Goal: Use online tool/utility: Utilize a website feature to perform a specific function

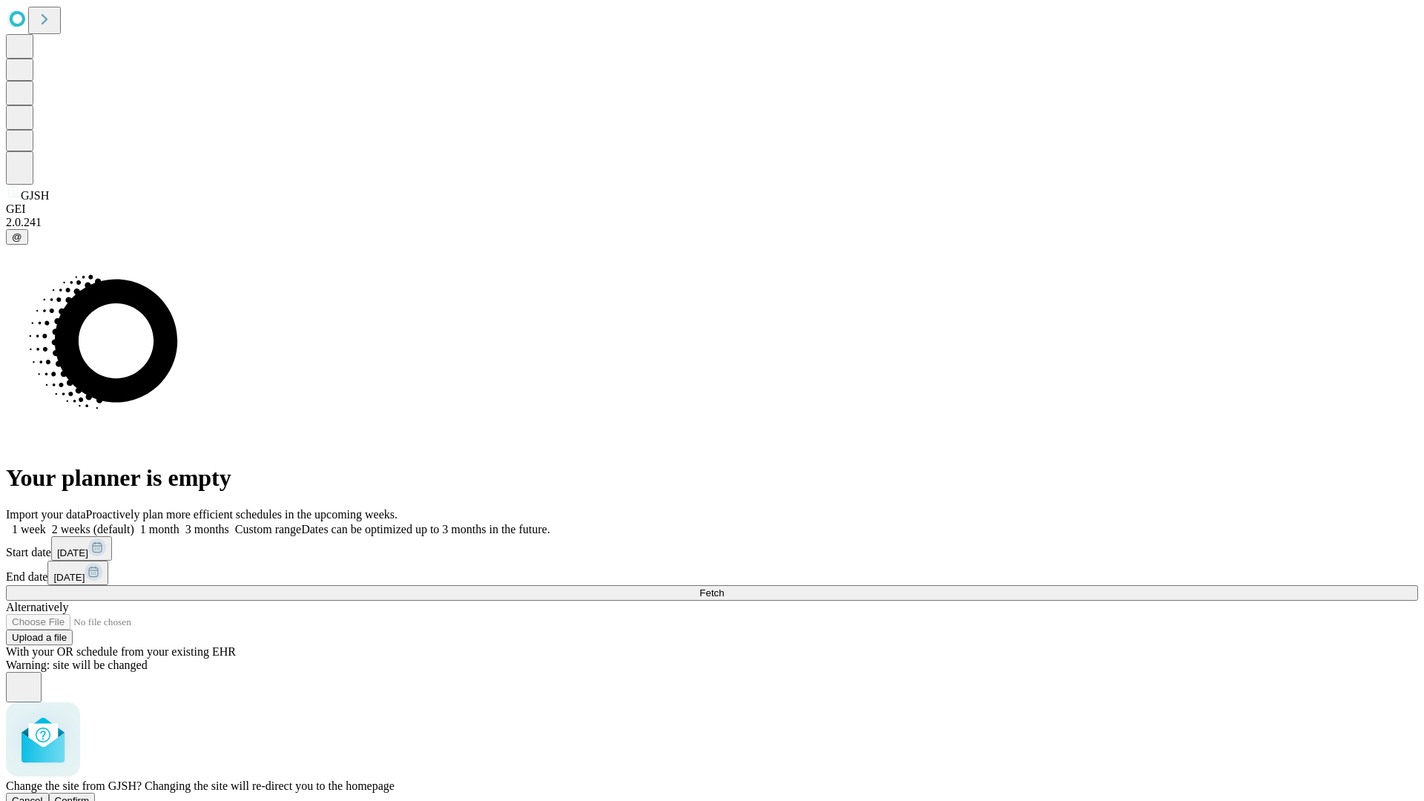
click at [90, 795] on span "Confirm" at bounding box center [72, 800] width 35 height 11
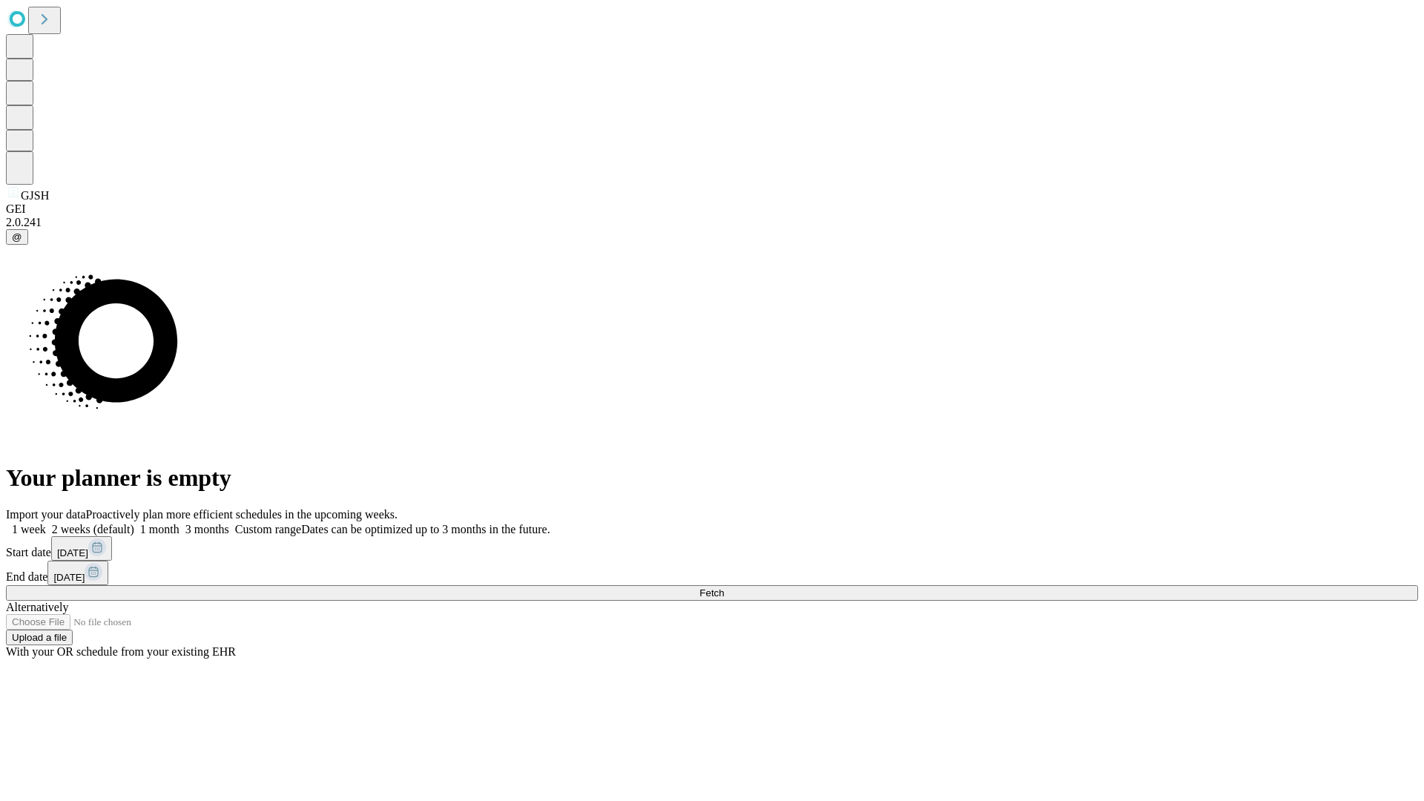
click at [179, 523] on label "1 month" at bounding box center [156, 529] width 45 height 13
click at [724, 587] on span "Fetch" at bounding box center [711, 592] width 24 height 11
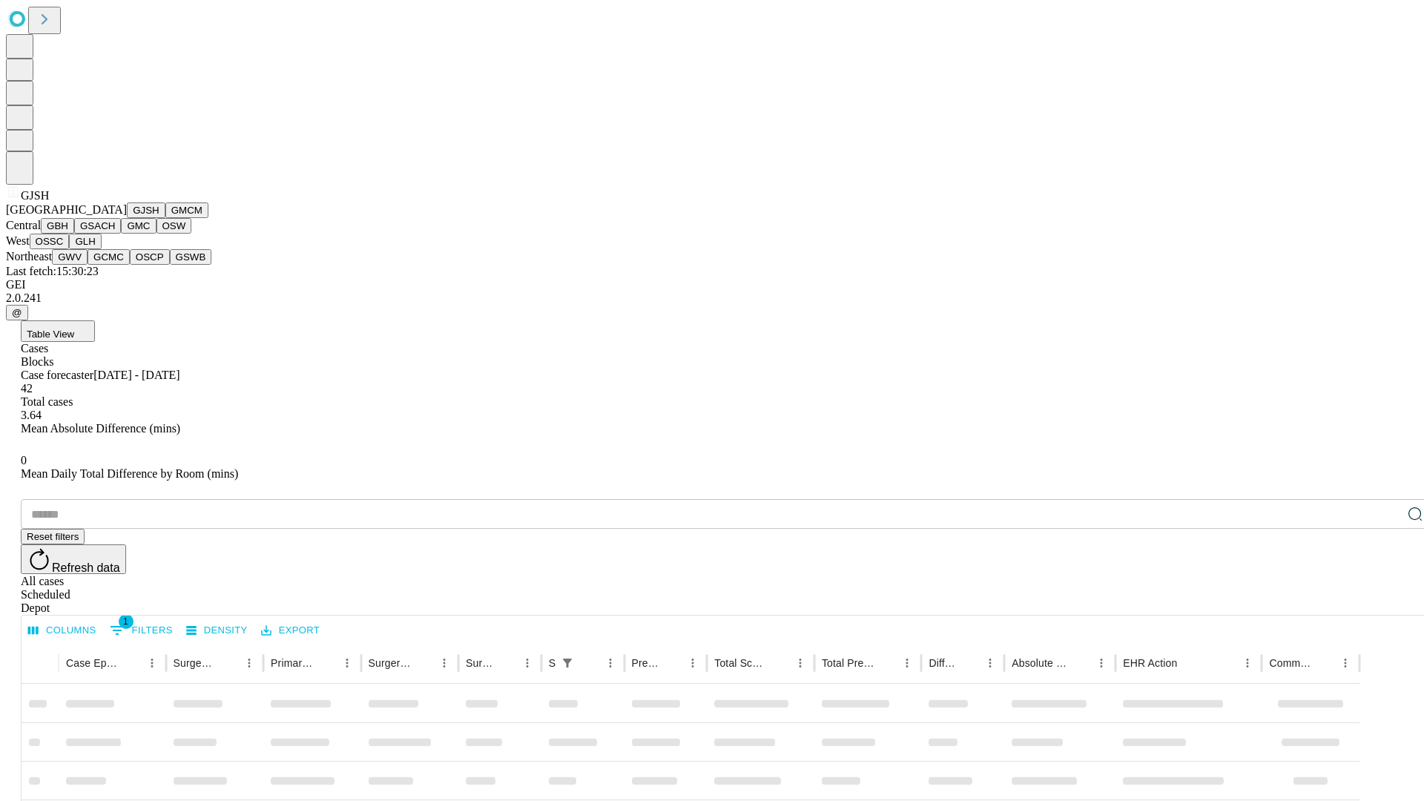
click at [165, 218] on button "GMCM" at bounding box center [186, 210] width 43 height 16
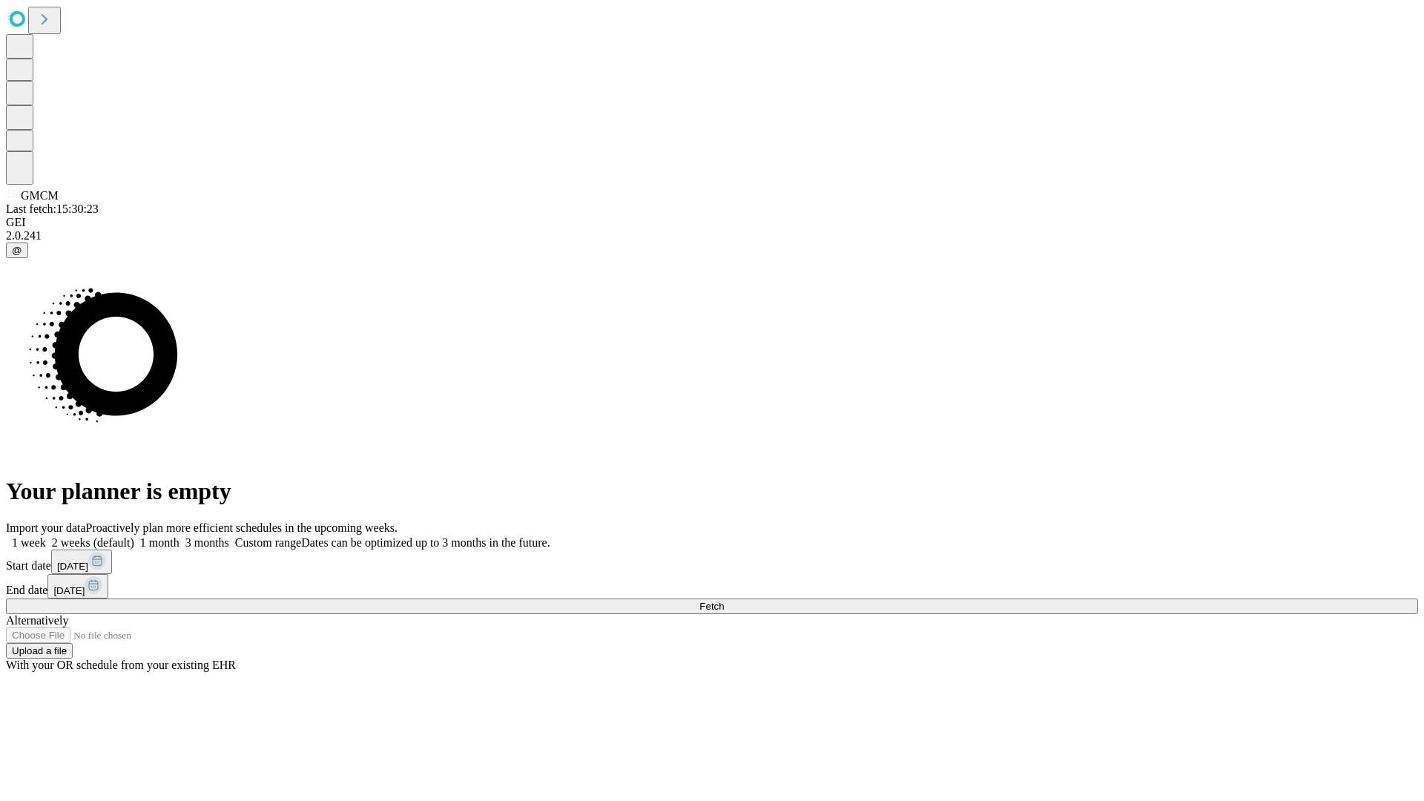
click at [179, 536] on label "1 month" at bounding box center [156, 542] width 45 height 13
click at [724, 601] on span "Fetch" at bounding box center [711, 606] width 24 height 11
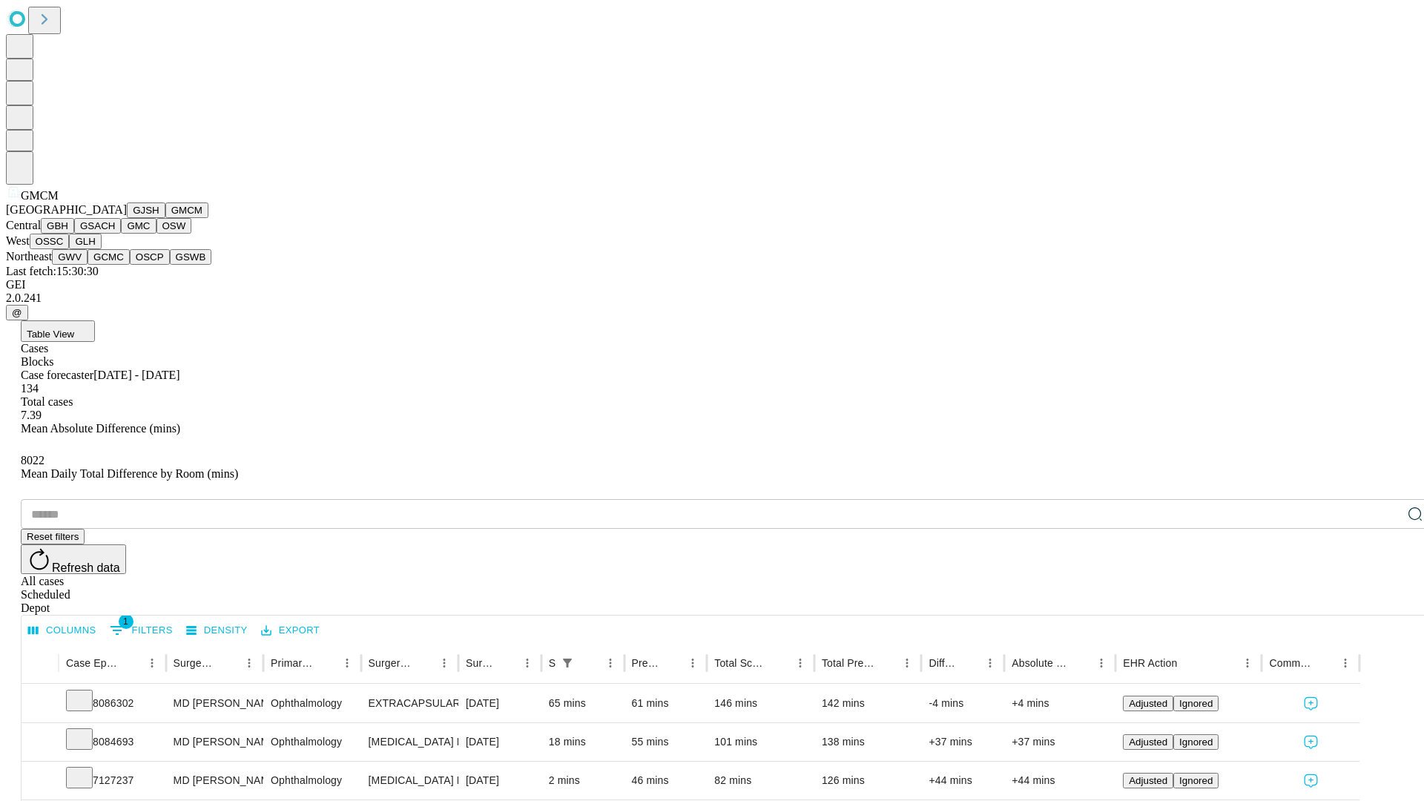
click at [74, 234] on button "GBH" at bounding box center [57, 226] width 33 height 16
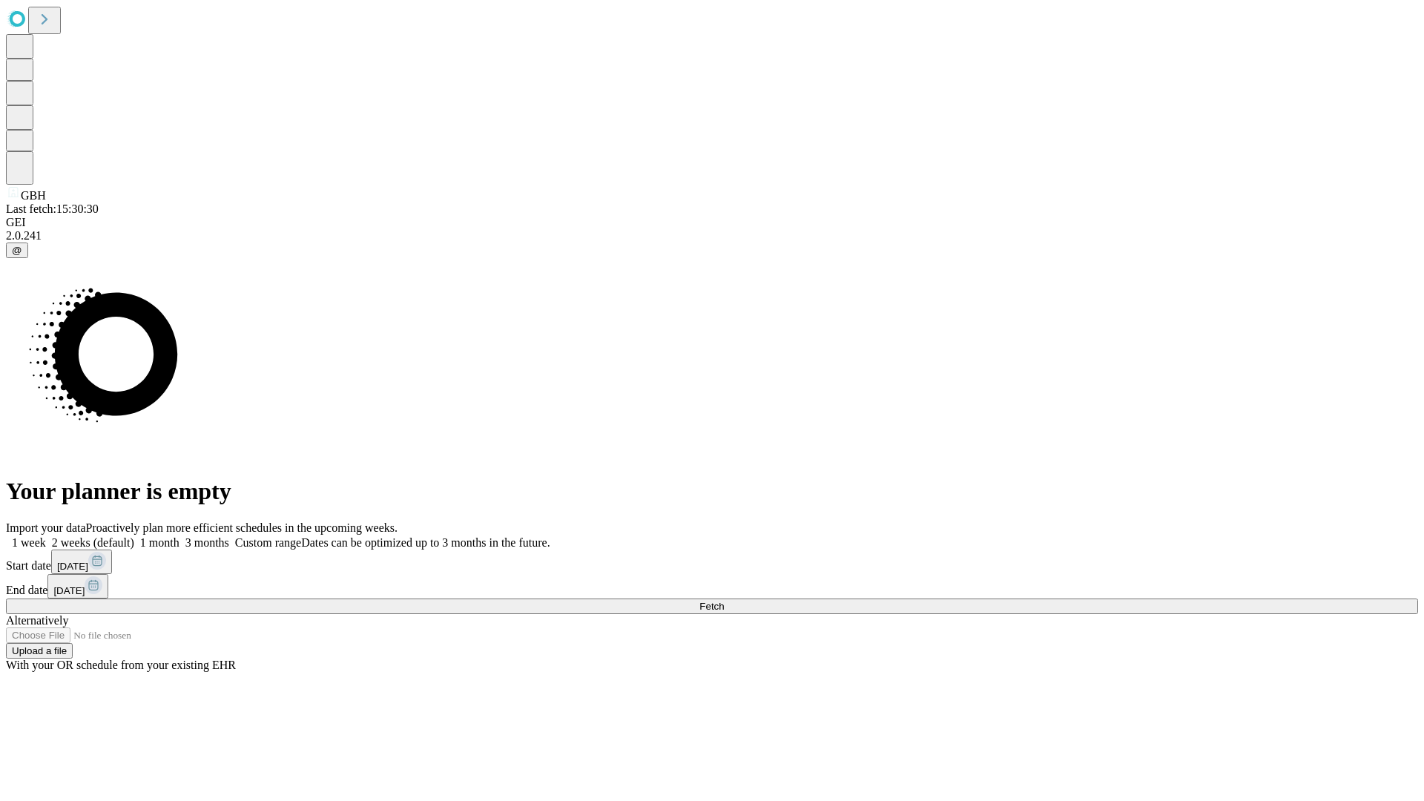
click at [179, 536] on label "1 month" at bounding box center [156, 542] width 45 height 13
click at [724, 601] on span "Fetch" at bounding box center [711, 606] width 24 height 11
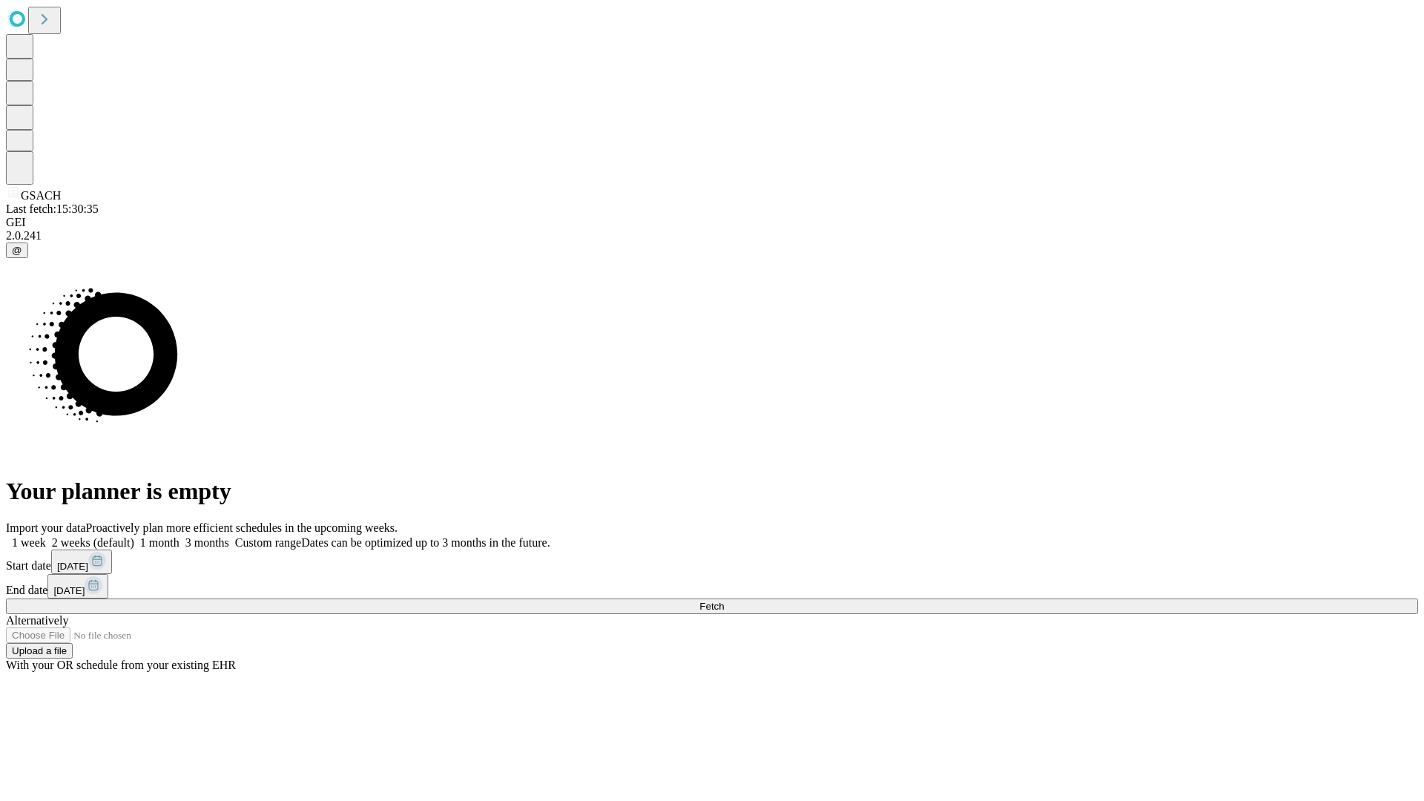
click at [724, 601] on span "Fetch" at bounding box center [711, 606] width 24 height 11
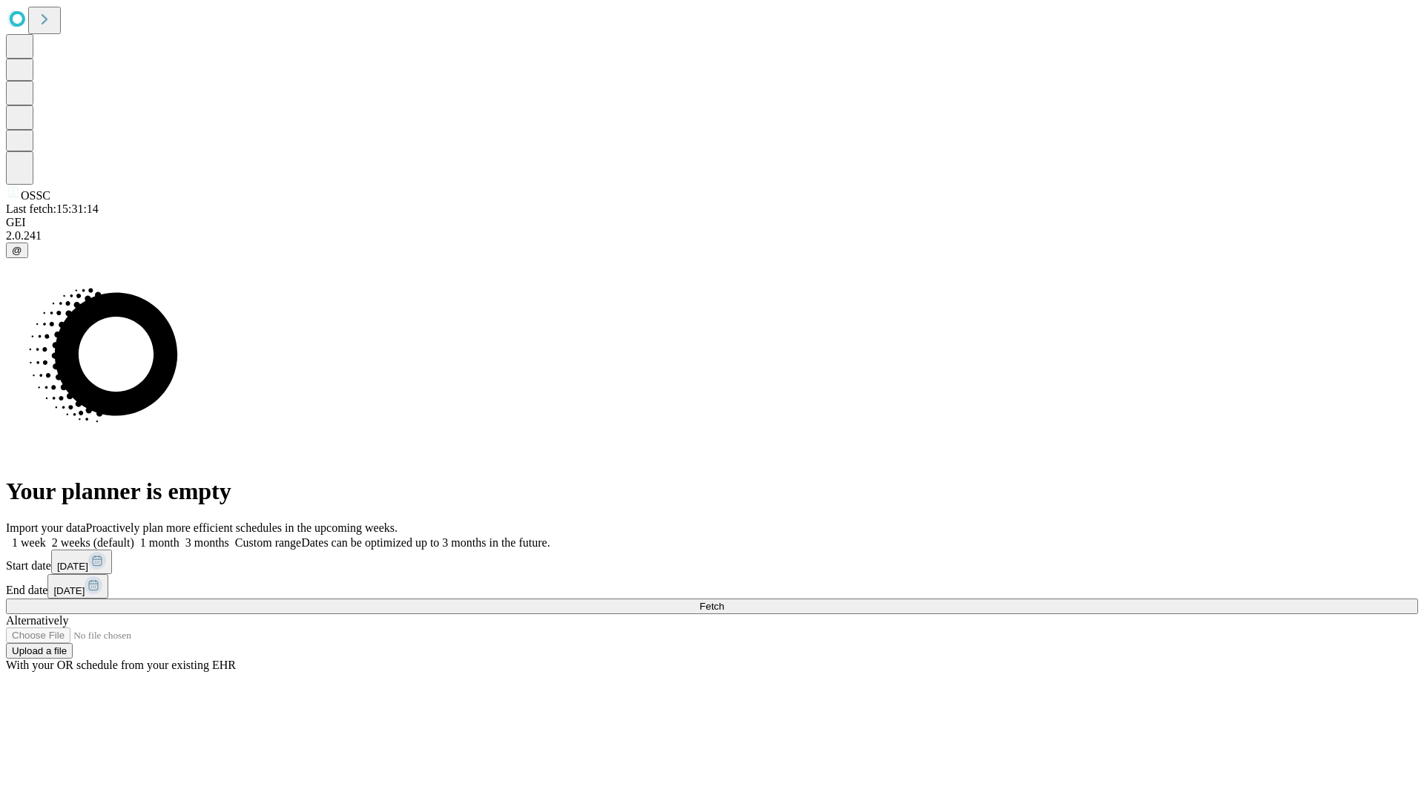
click at [179, 536] on label "1 month" at bounding box center [156, 542] width 45 height 13
click at [724, 601] on span "Fetch" at bounding box center [711, 606] width 24 height 11
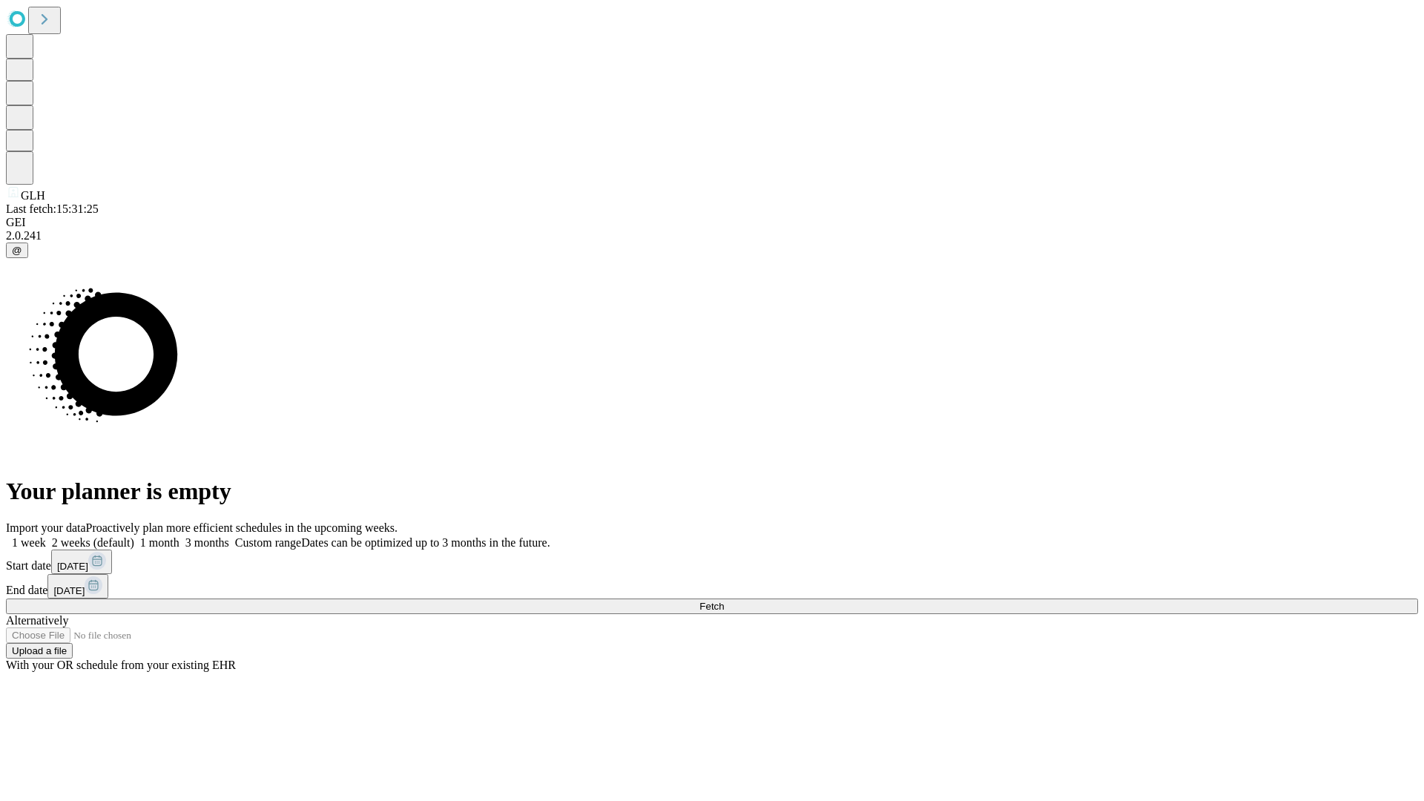
click at [179, 536] on label "1 month" at bounding box center [156, 542] width 45 height 13
click at [724, 601] on span "Fetch" at bounding box center [711, 606] width 24 height 11
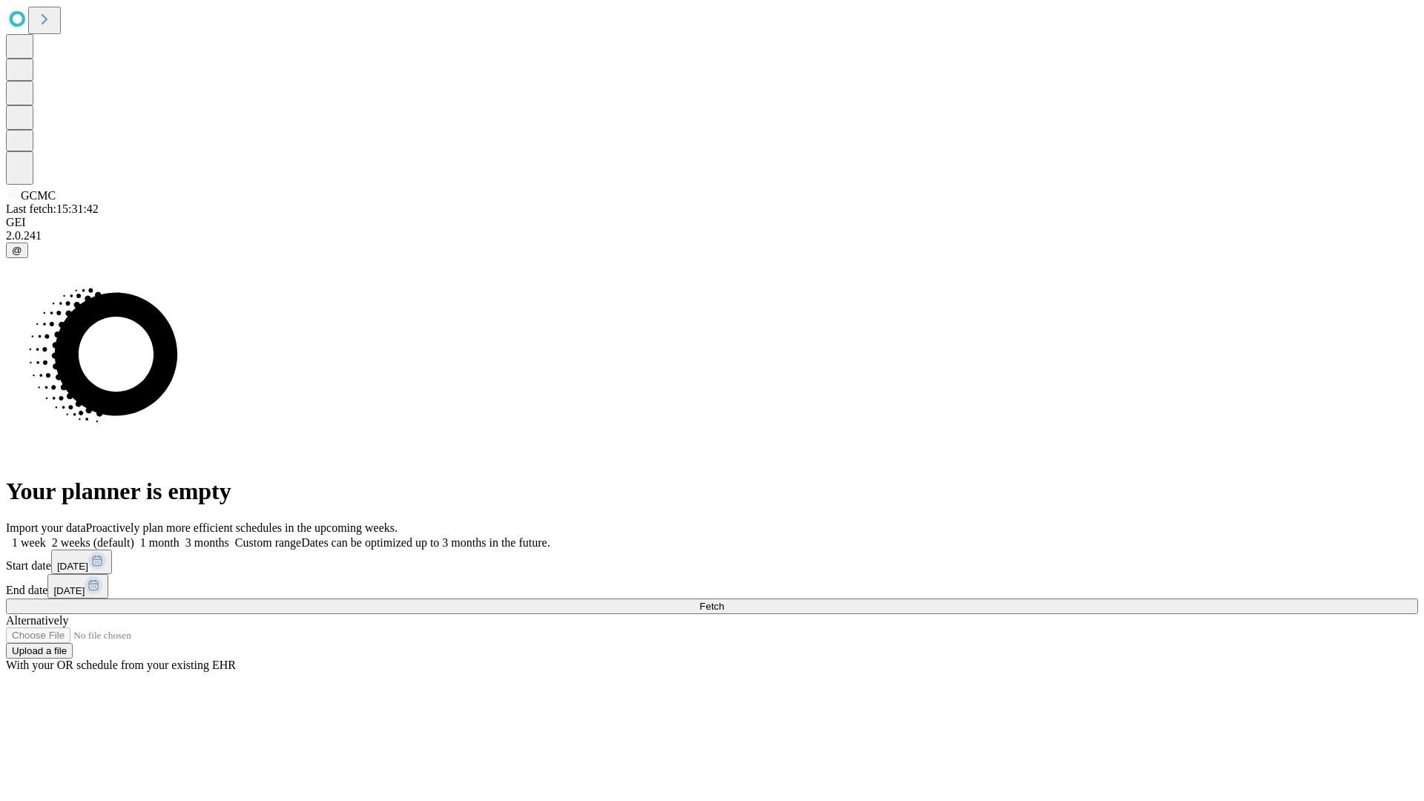
click at [179, 536] on label "1 month" at bounding box center [156, 542] width 45 height 13
click at [724, 601] on span "Fetch" at bounding box center [711, 606] width 24 height 11
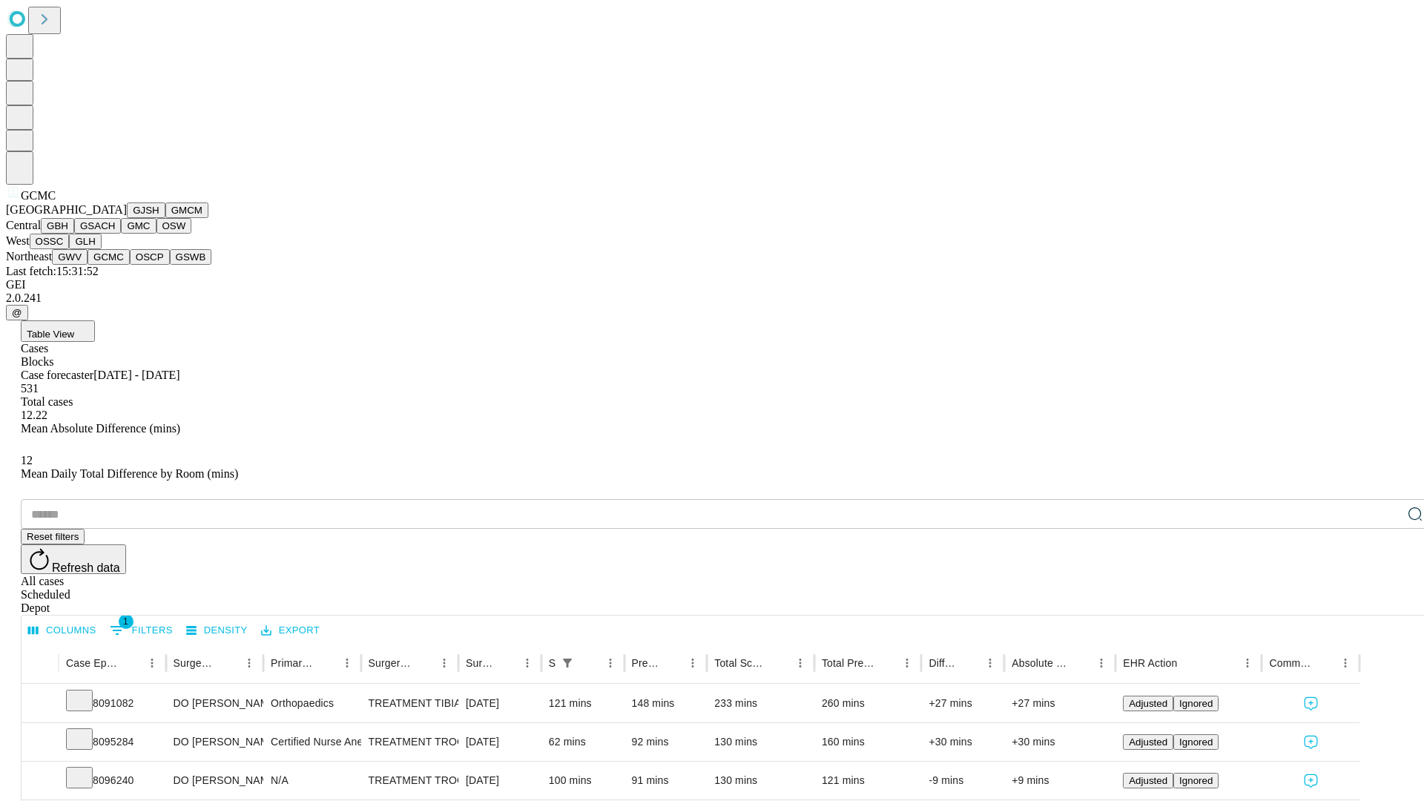
click at [130, 265] on button "OSCP" at bounding box center [150, 257] width 40 height 16
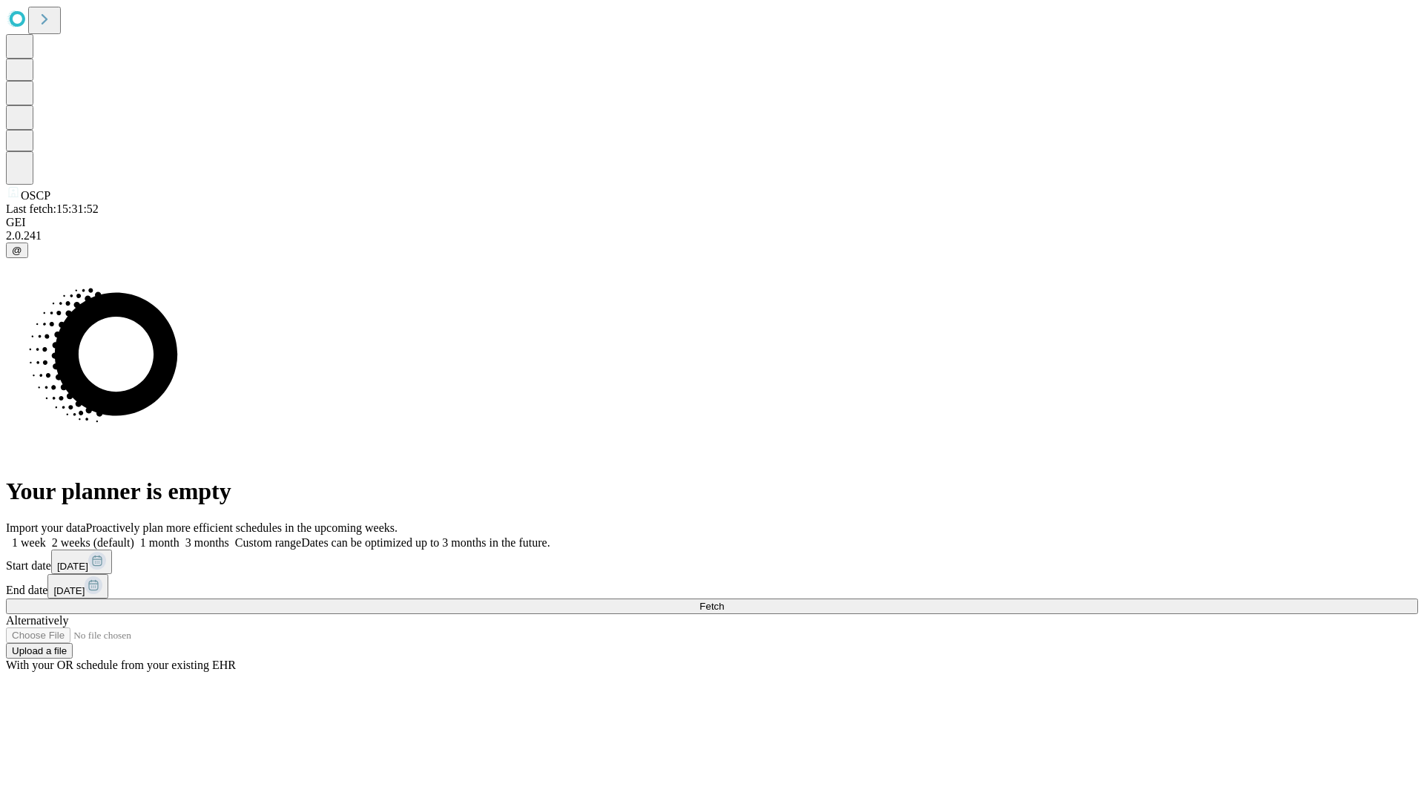
click at [179, 536] on label "1 month" at bounding box center [156, 542] width 45 height 13
click at [724, 601] on span "Fetch" at bounding box center [711, 606] width 24 height 11
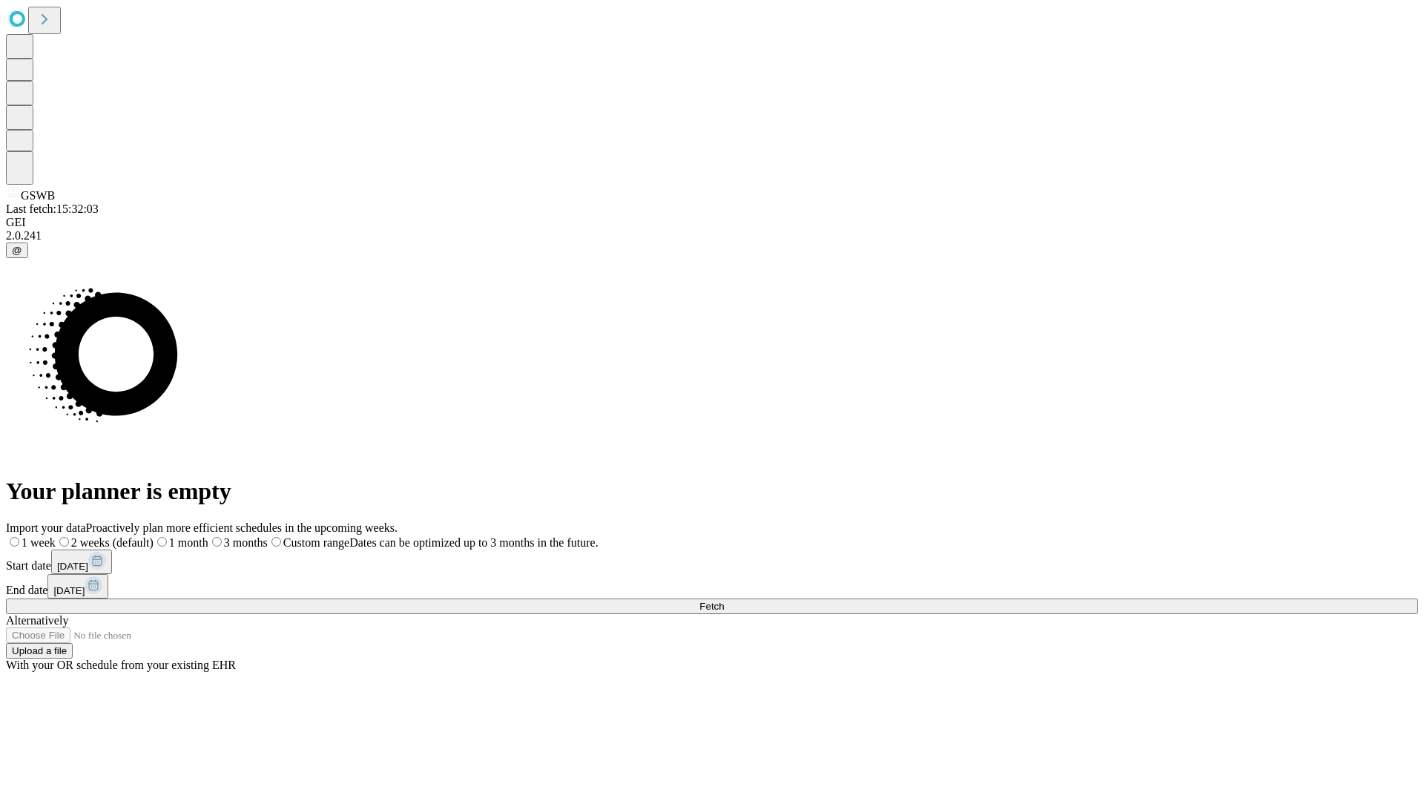
click at [724, 601] on span "Fetch" at bounding box center [711, 606] width 24 height 11
